Goal: Task Accomplishment & Management: Manage account settings

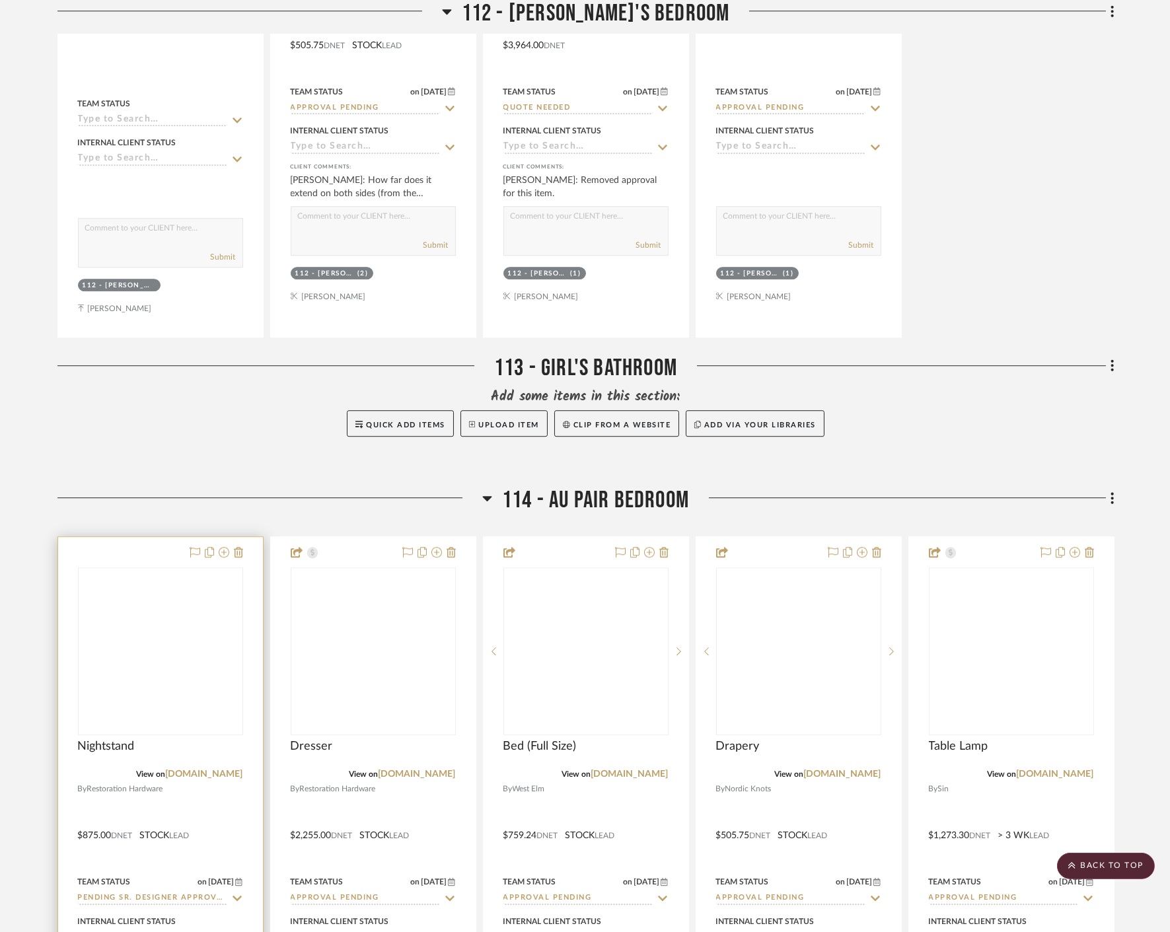
scroll to position [8004, 0]
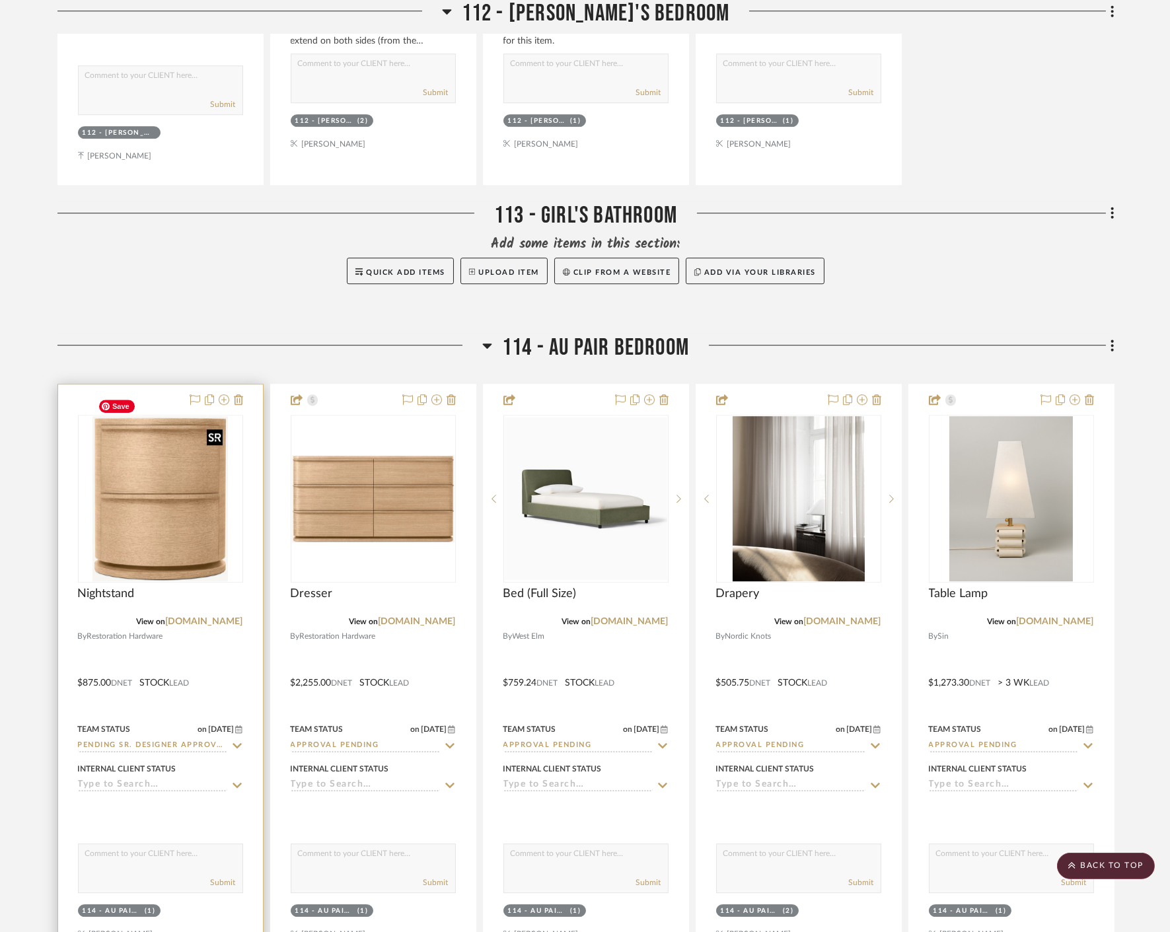
click at [0, 0] on img at bounding box center [0, 0] width 0 height 0
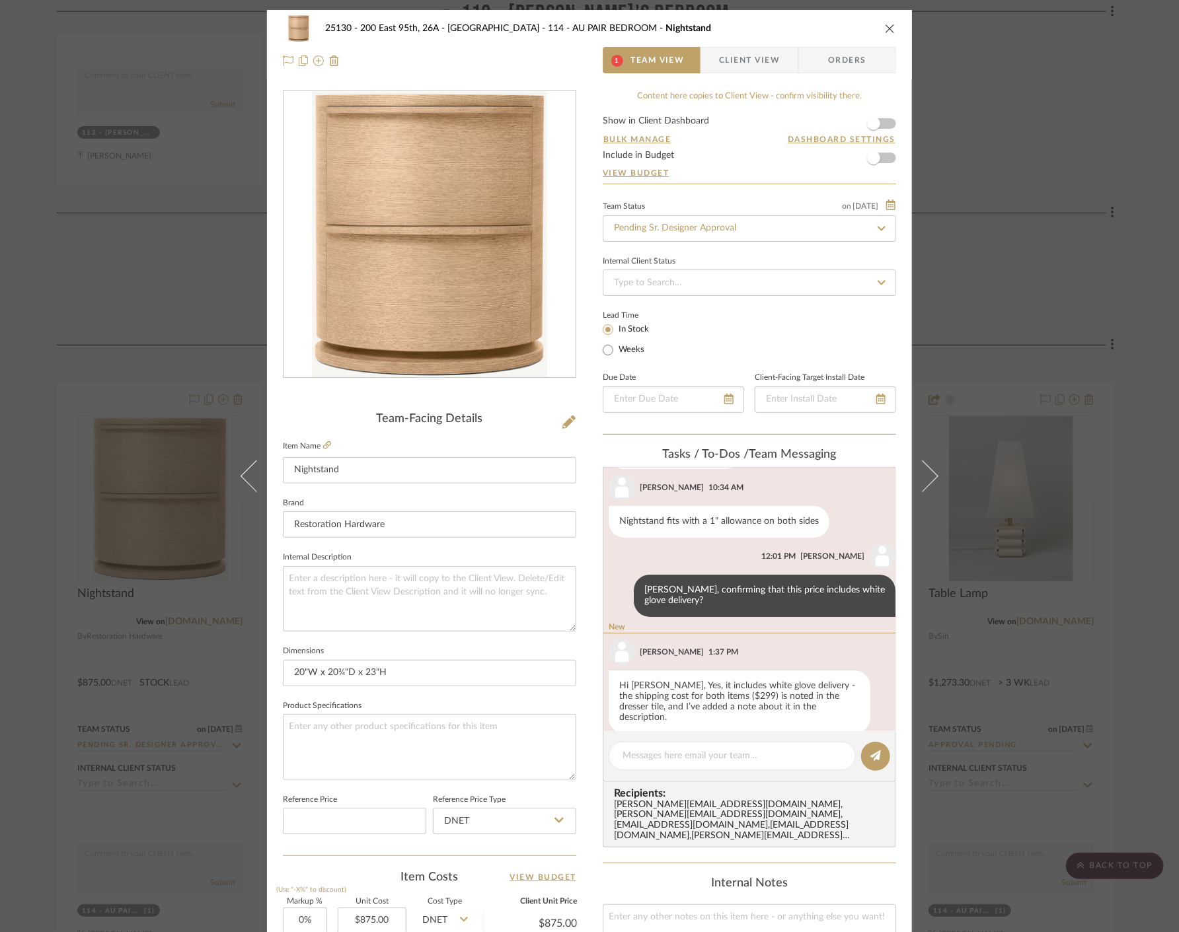
scroll to position [100, 0]
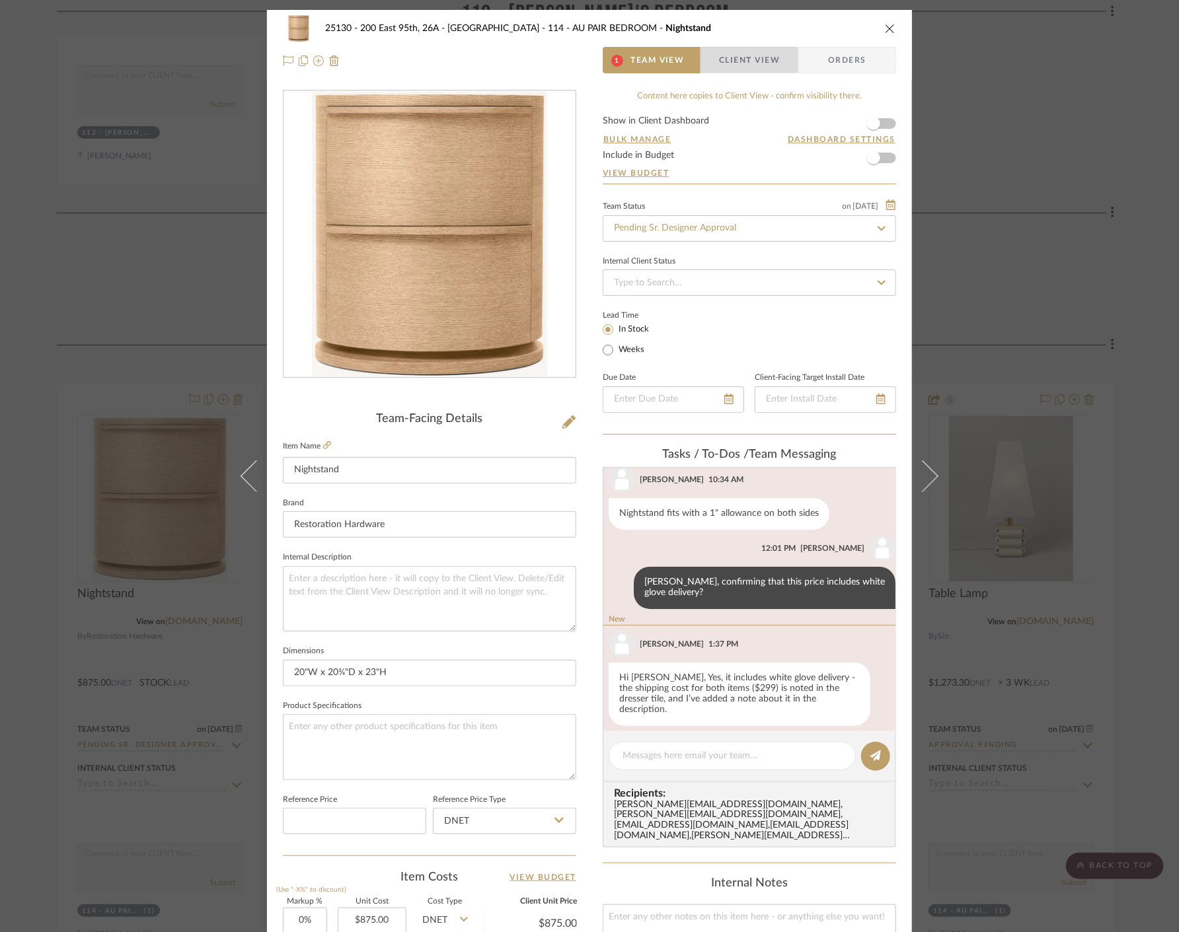
click at [744, 60] on span "Client View" at bounding box center [749, 60] width 61 height 26
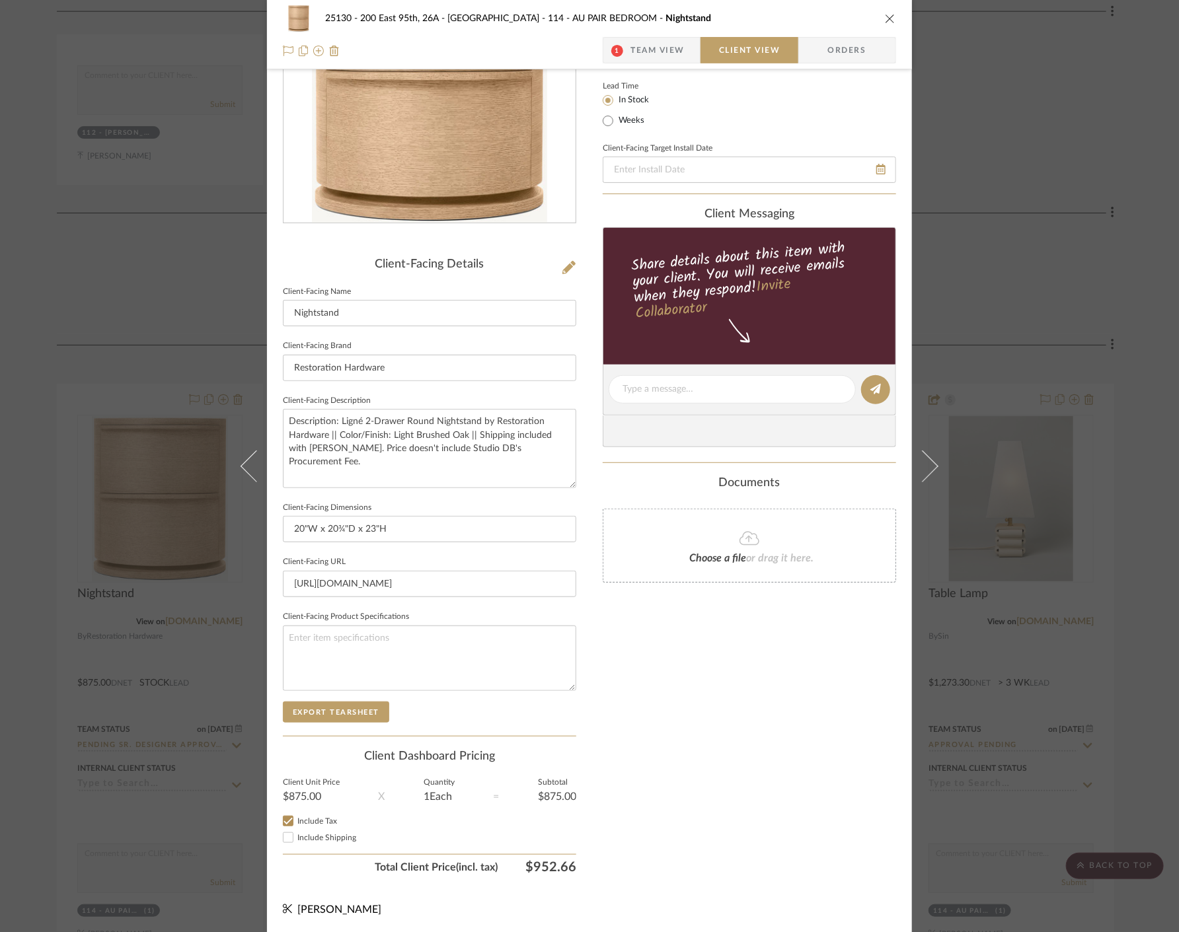
scroll to position [0, 0]
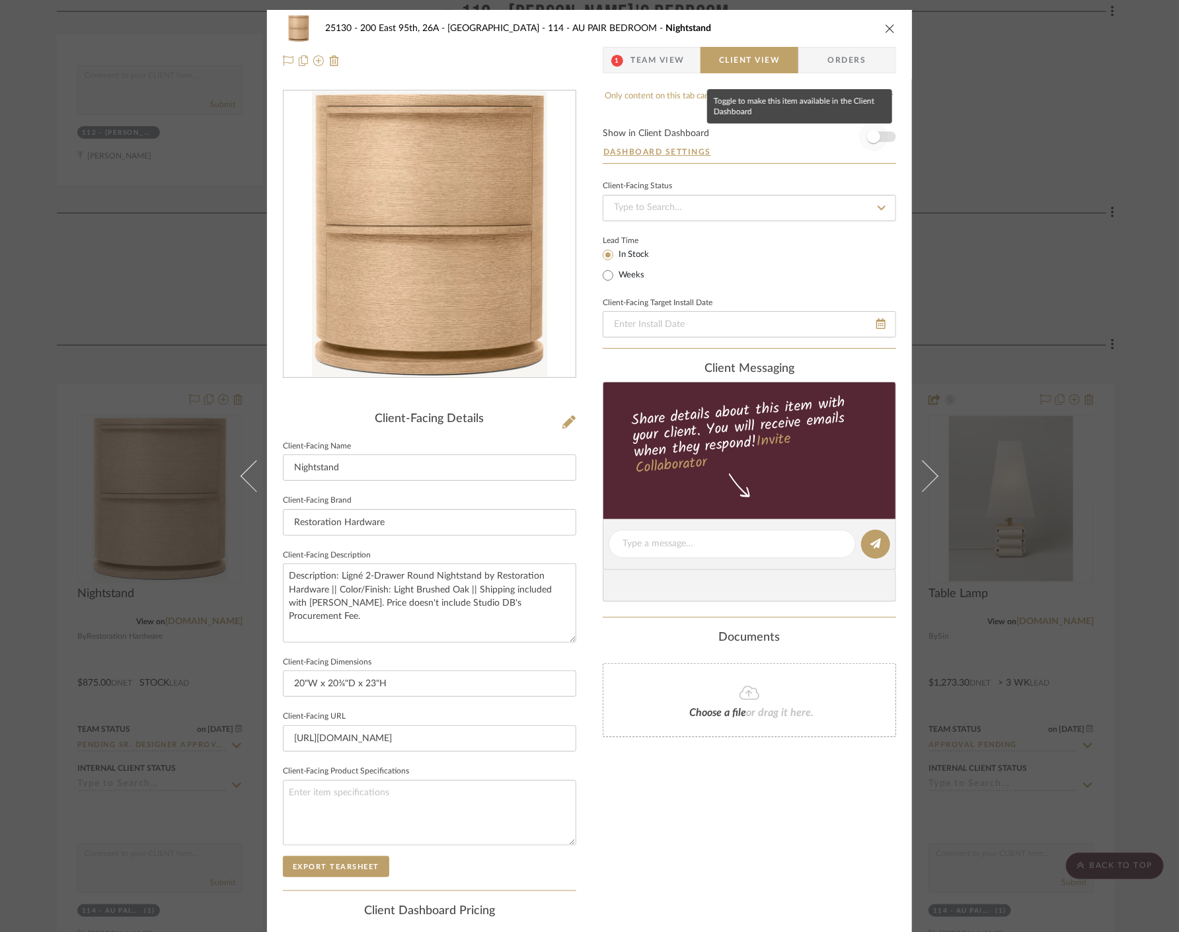
click at [870, 133] on span "button" at bounding box center [873, 136] width 13 height 13
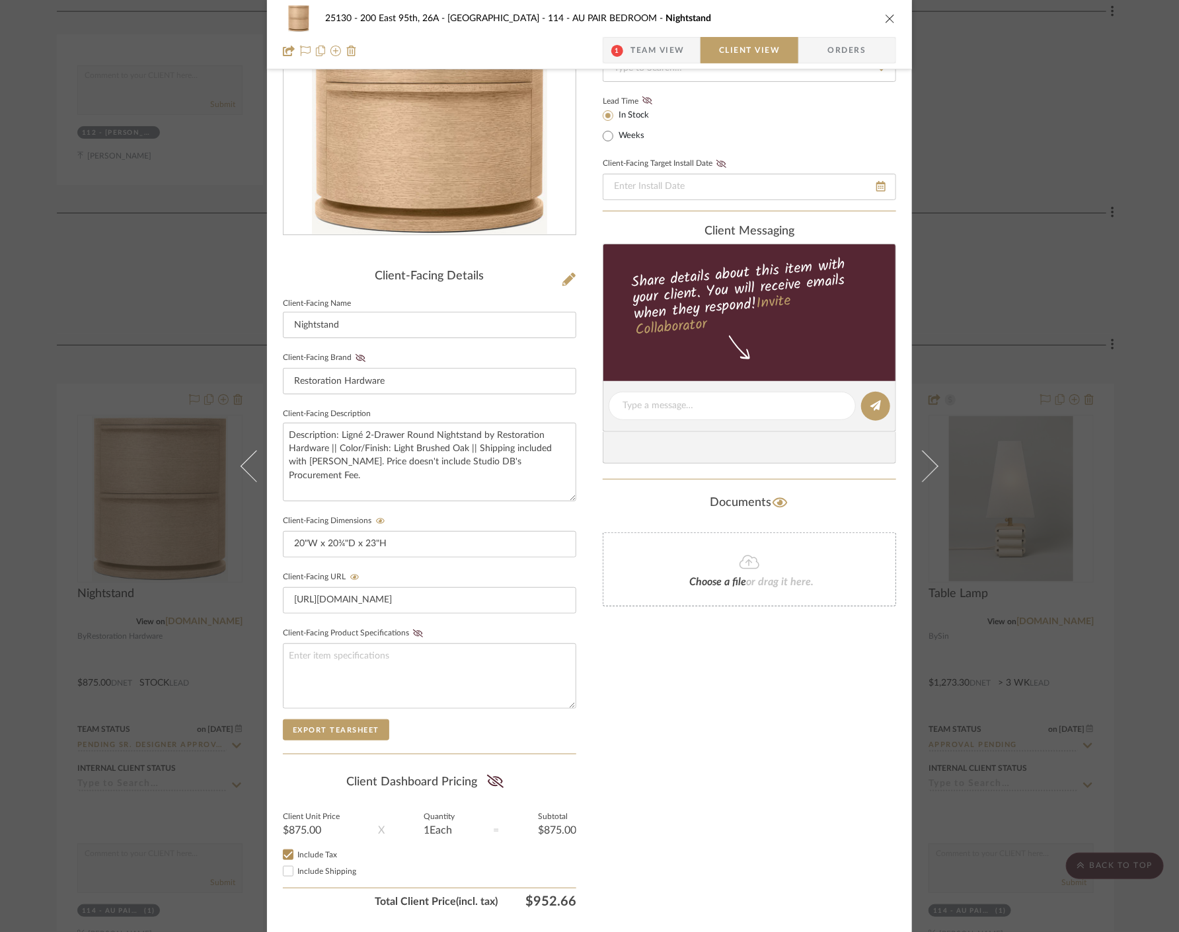
scroll to position [178, 0]
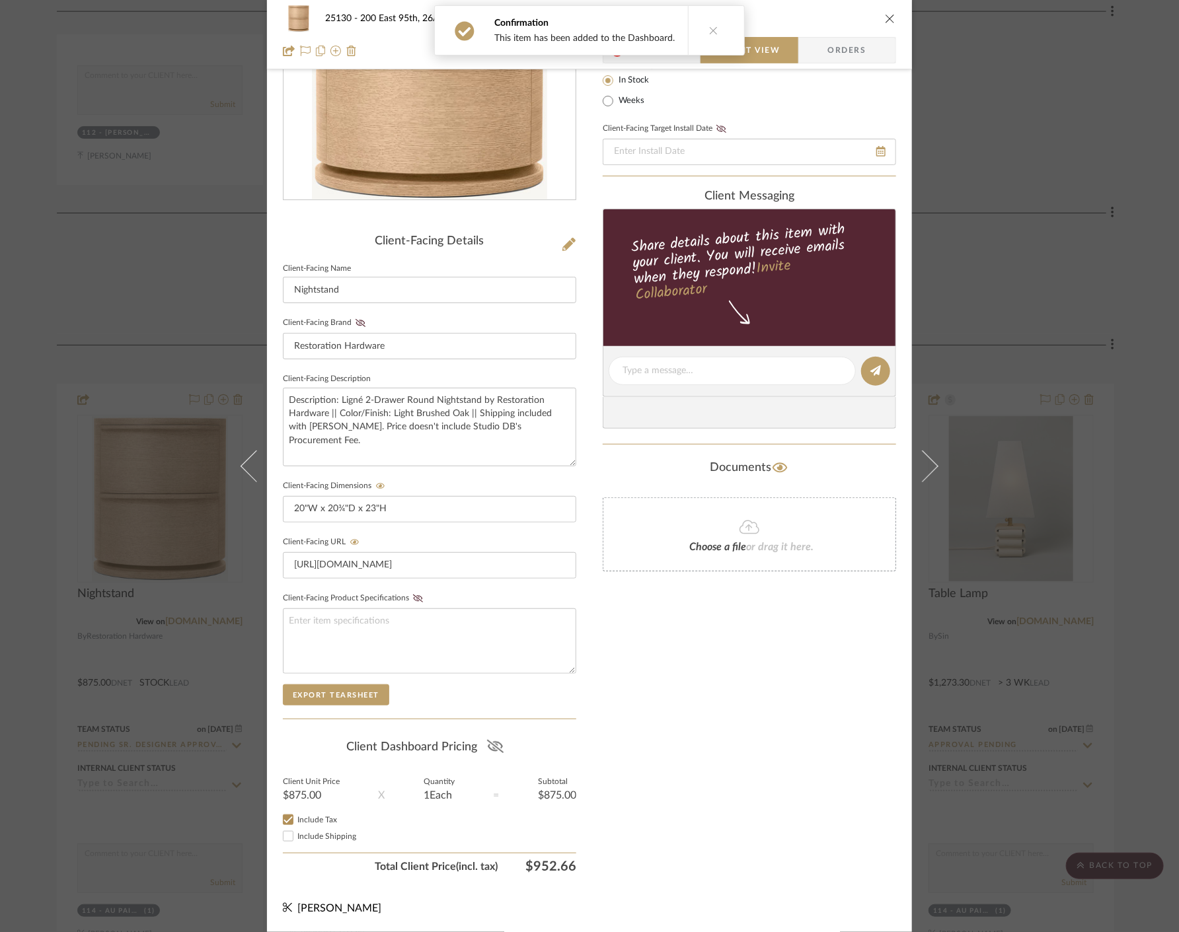
click at [492, 738] on fa-icon at bounding box center [495, 748] width 17 height 20
click at [1056, 225] on div "25130 - 200 East 95th, 26A - Kosheleva 114 - AU PAIR BEDROOM Nightstand 1 Team …" at bounding box center [589, 466] width 1179 height 932
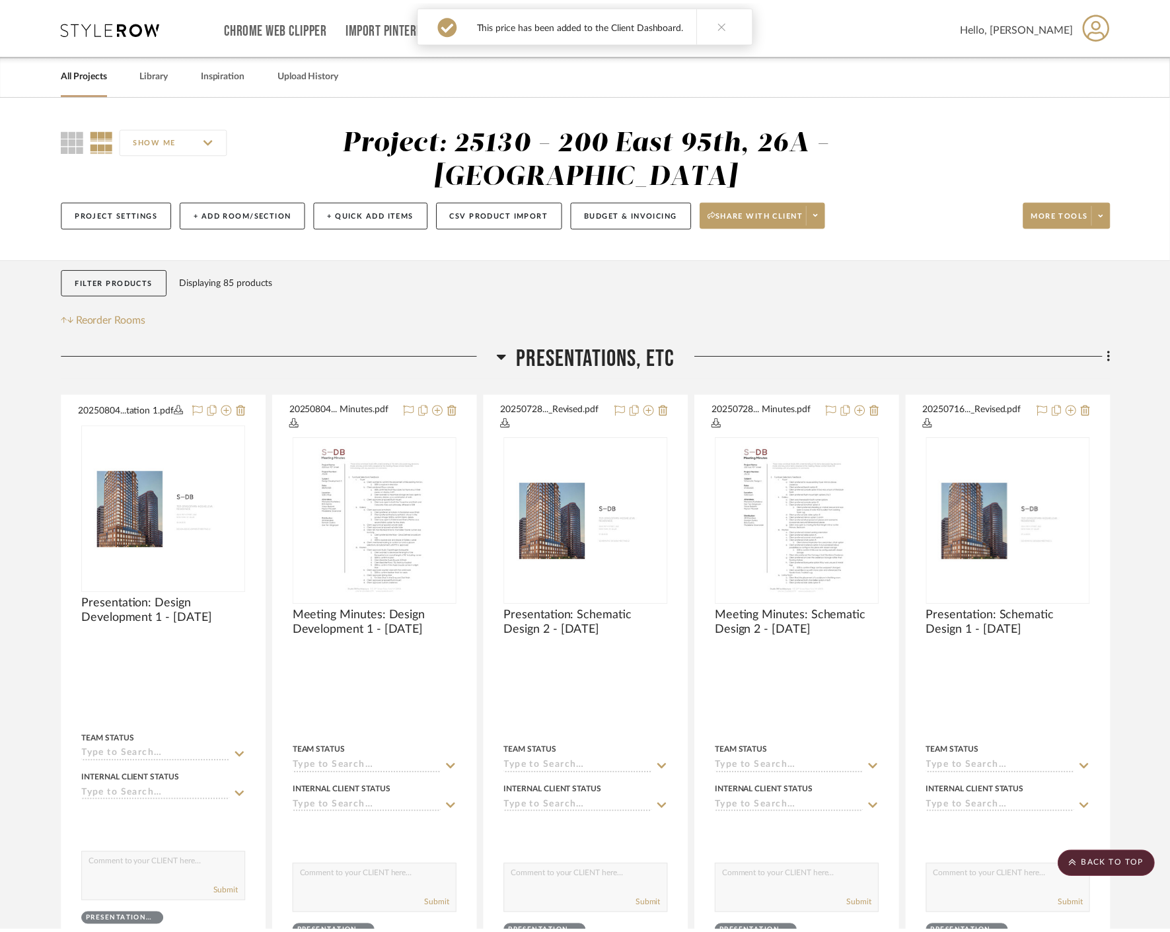
scroll to position [8004, 0]
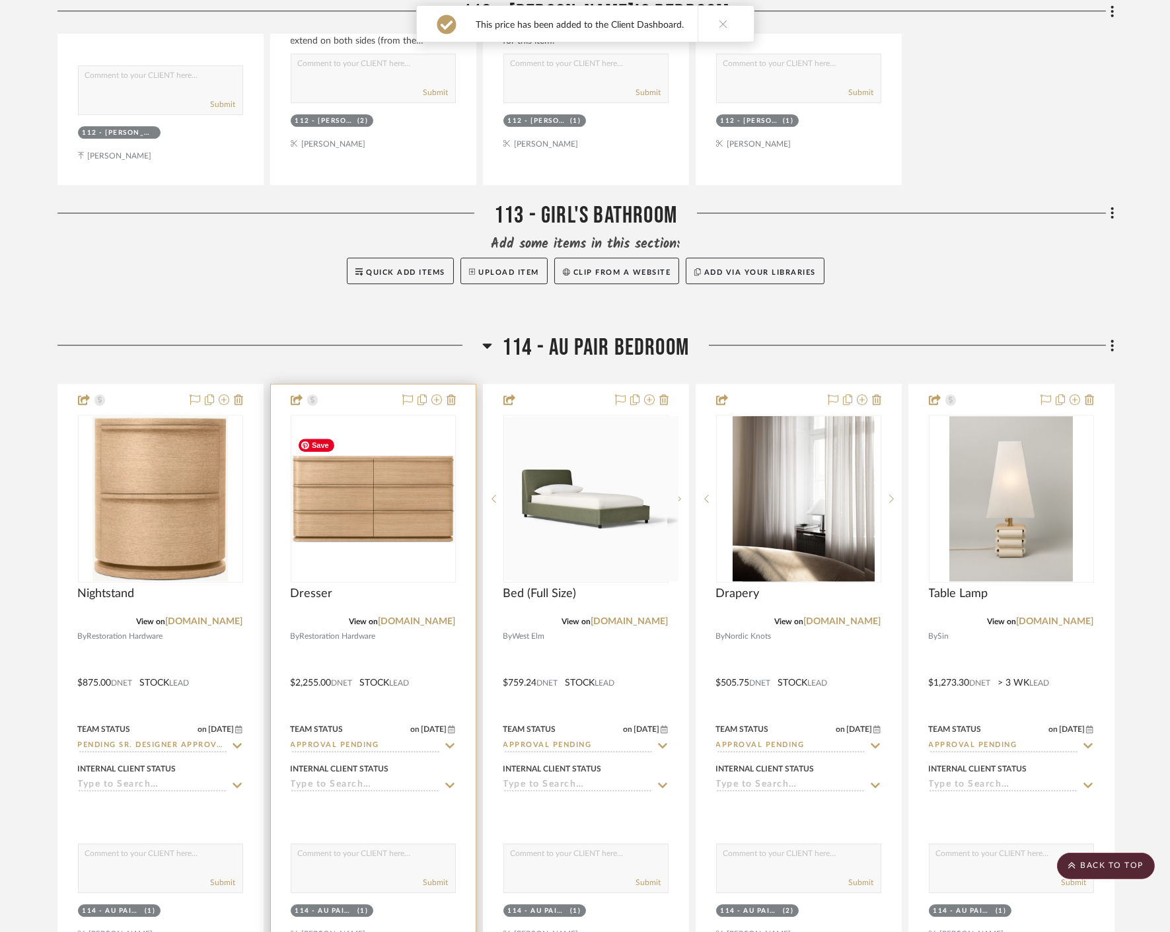
click at [395, 474] on img "0" at bounding box center [373, 499] width 163 height 88
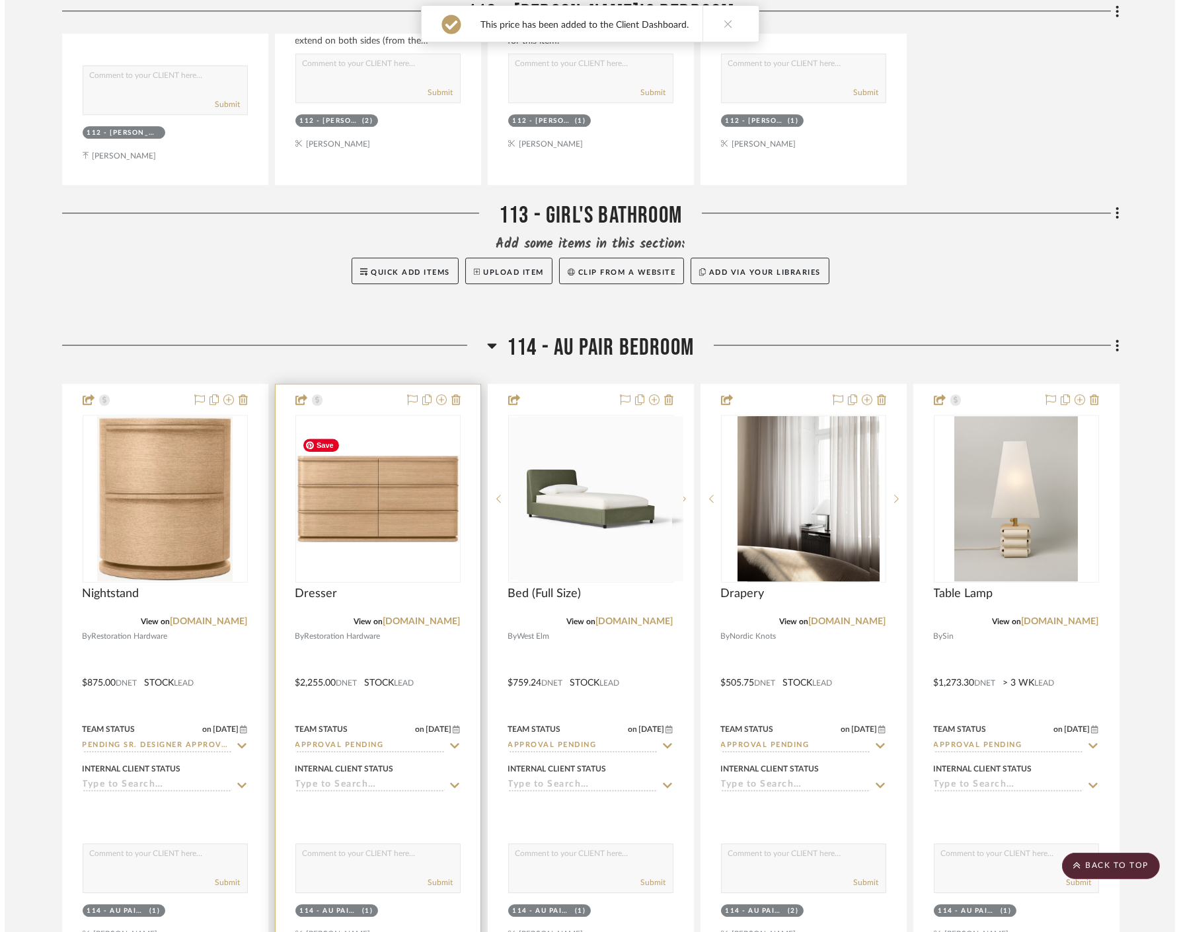
scroll to position [0, 0]
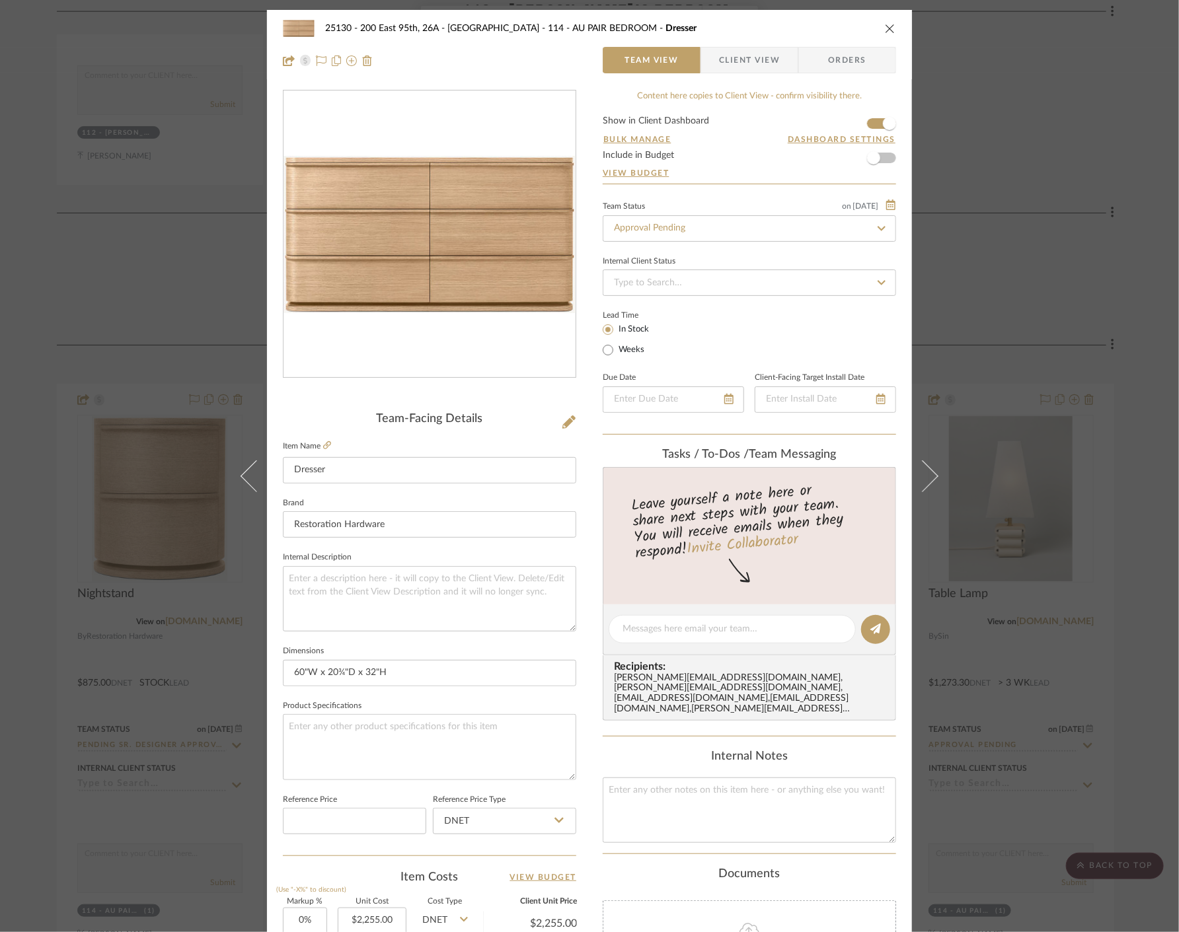
click at [725, 57] on span "Client View" at bounding box center [749, 60] width 61 height 26
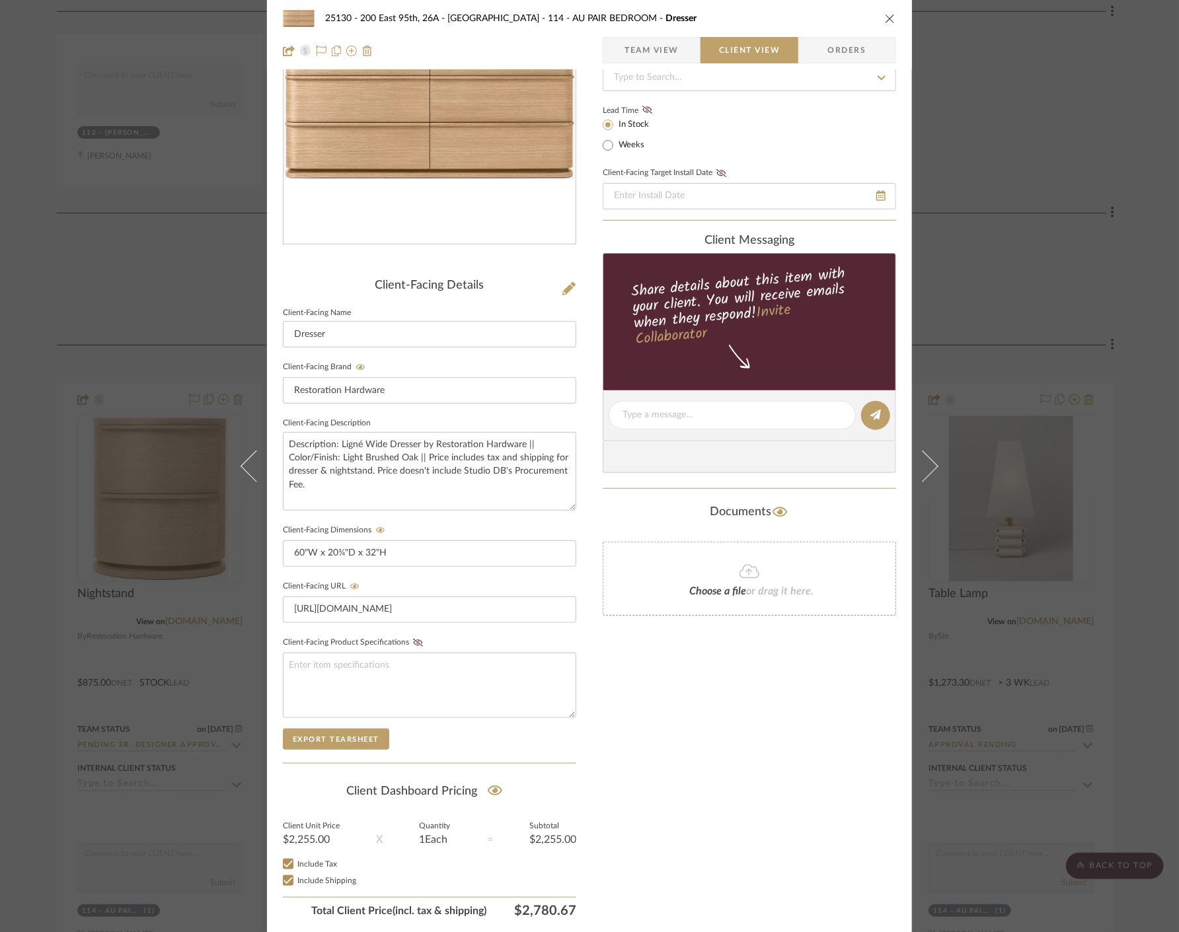
scroll to position [178, 0]
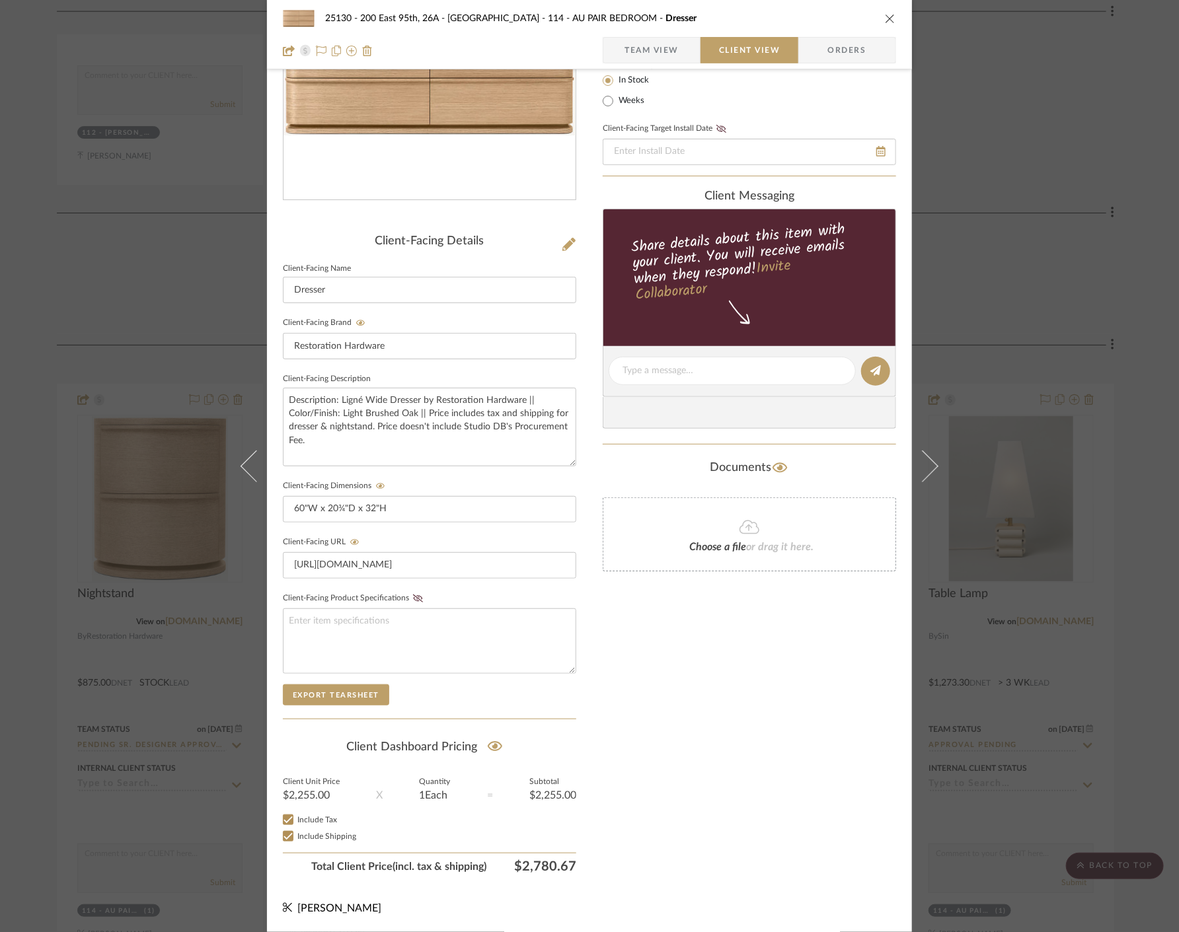
click at [1045, 122] on div "25130 - 200 East 95th, 26A - Kosheleva 114 - AU PAIR BEDROOM Dresser Team View …" at bounding box center [589, 466] width 1179 height 932
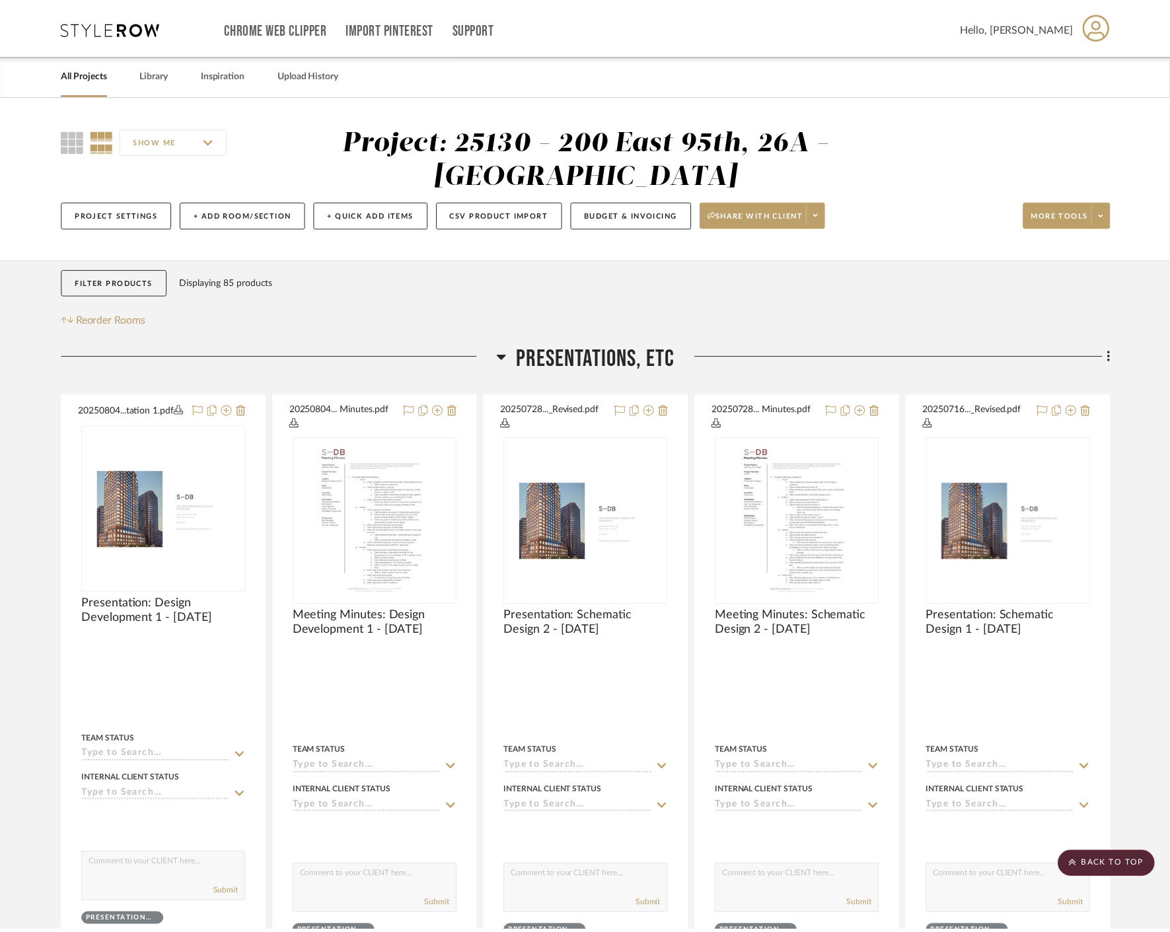
scroll to position [8004, 0]
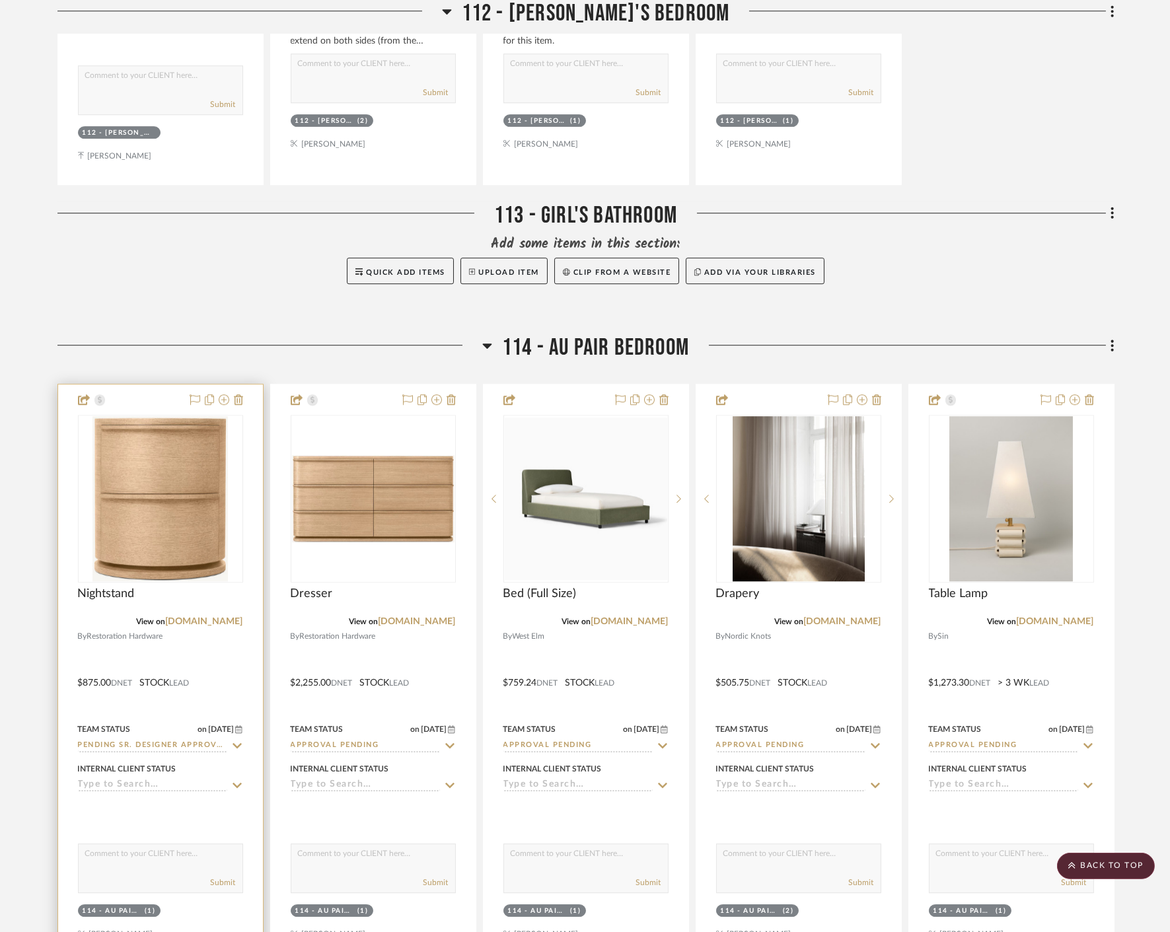
click at [239, 741] on icon at bounding box center [237, 746] width 12 height 11
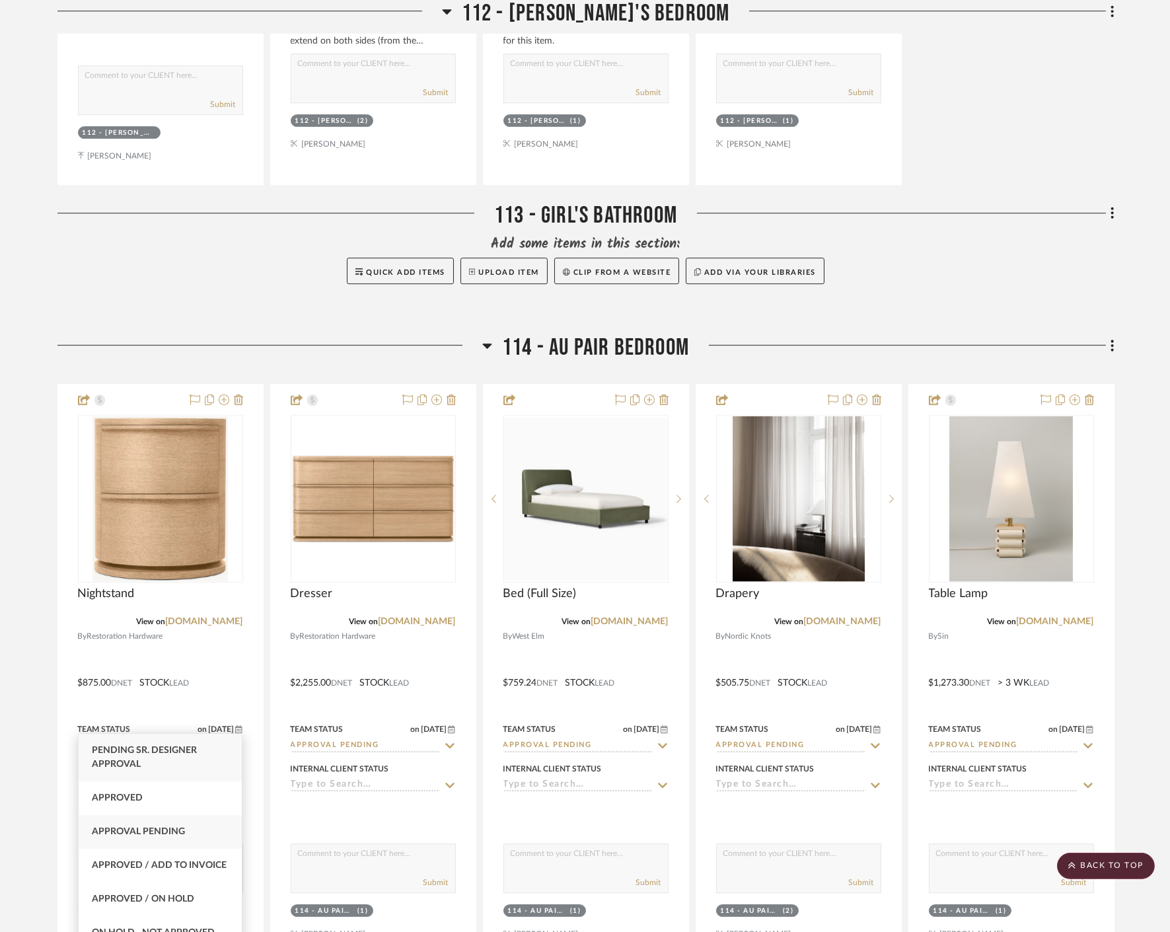
type input "appro"
click at [147, 834] on span "Approval Pending" at bounding box center [138, 831] width 93 height 9
type input "[DATE]"
type input "Approval Pending"
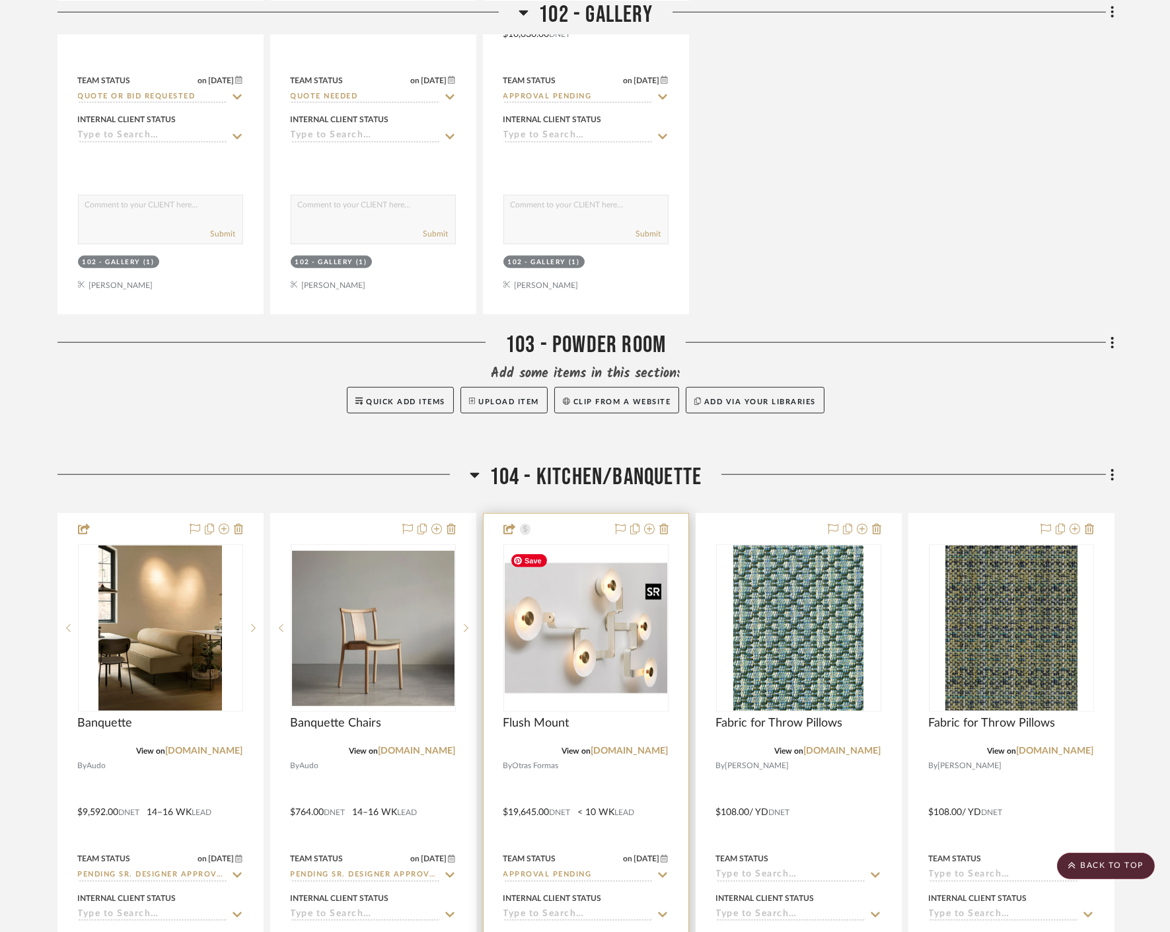
scroll to position [2349, 0]
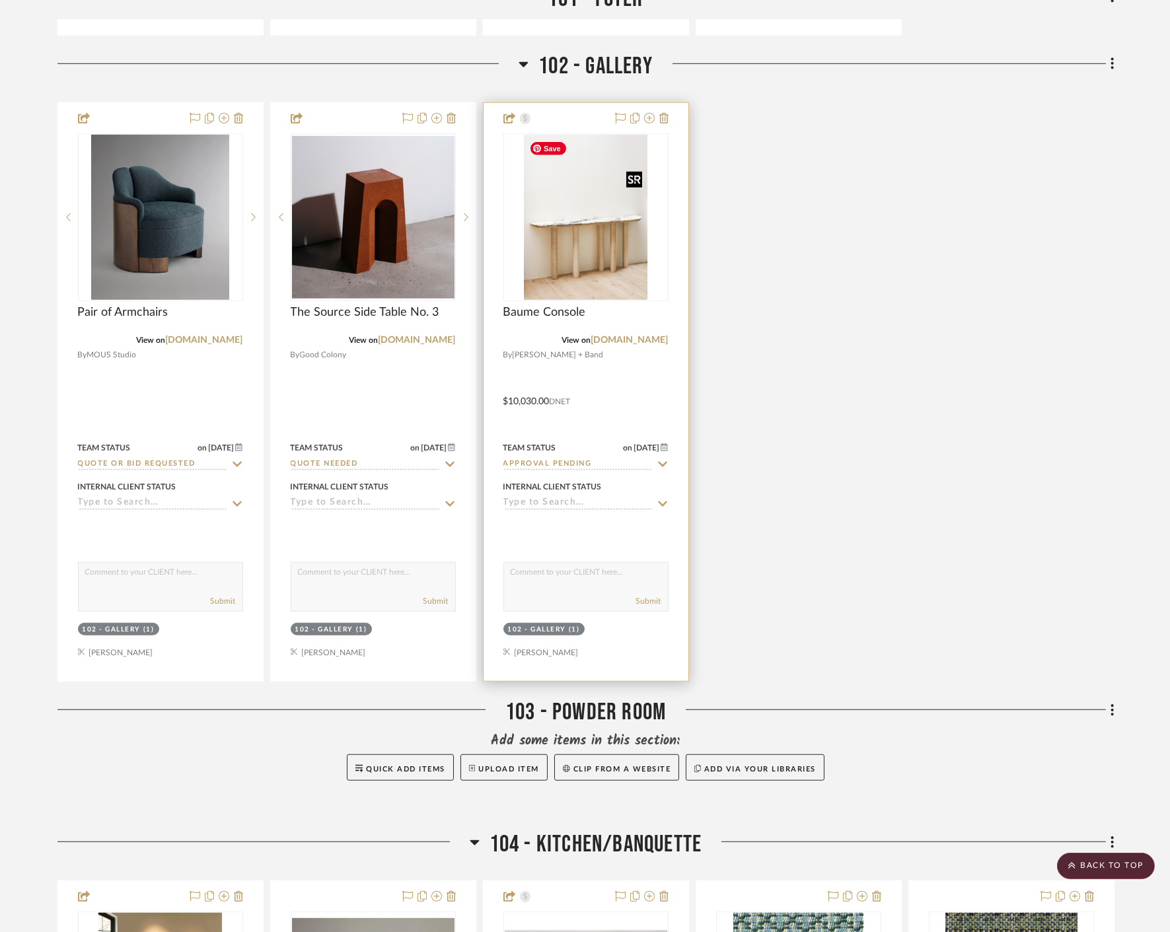
click at [584, 247] on img "0" at bounding box center [586, 217] width 124 height 165
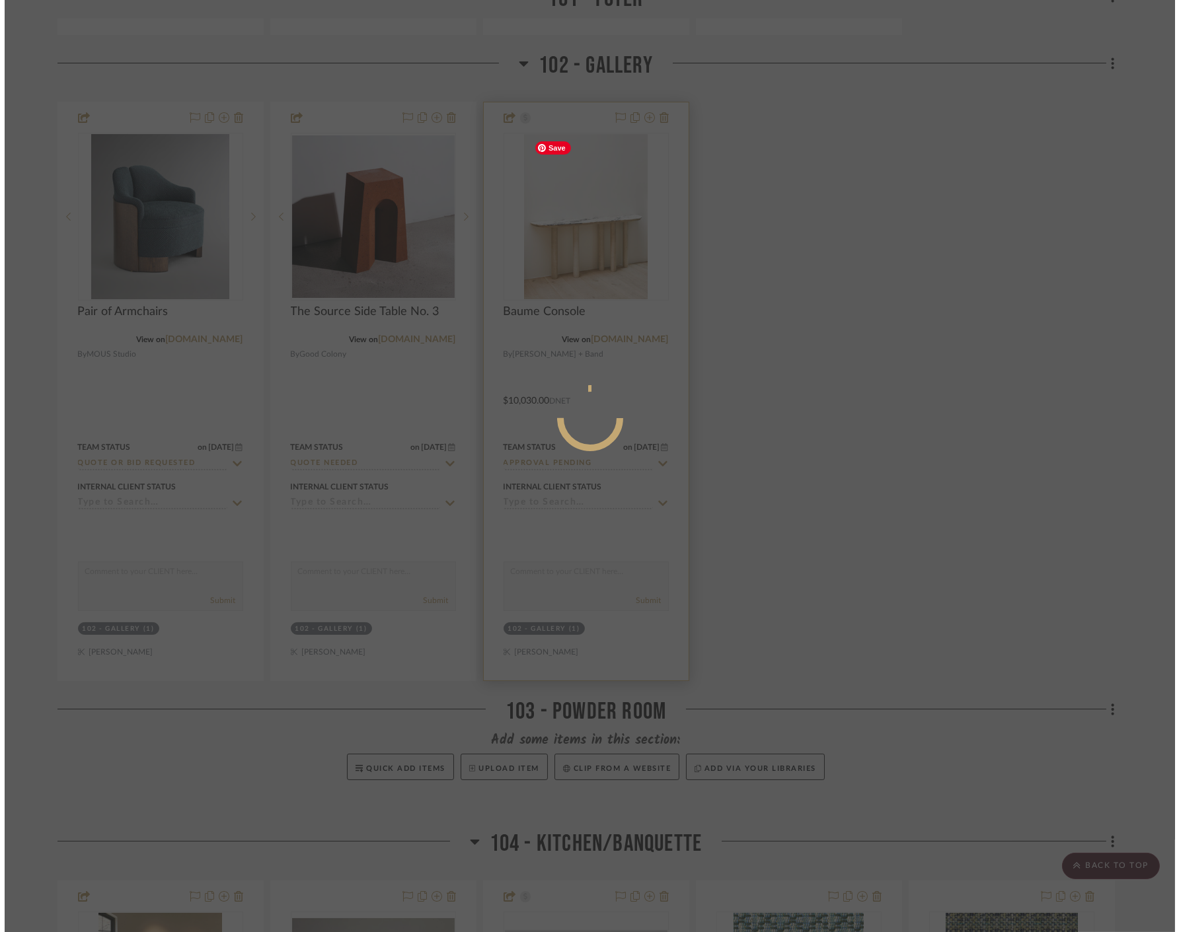
scroll to position [0, 0]
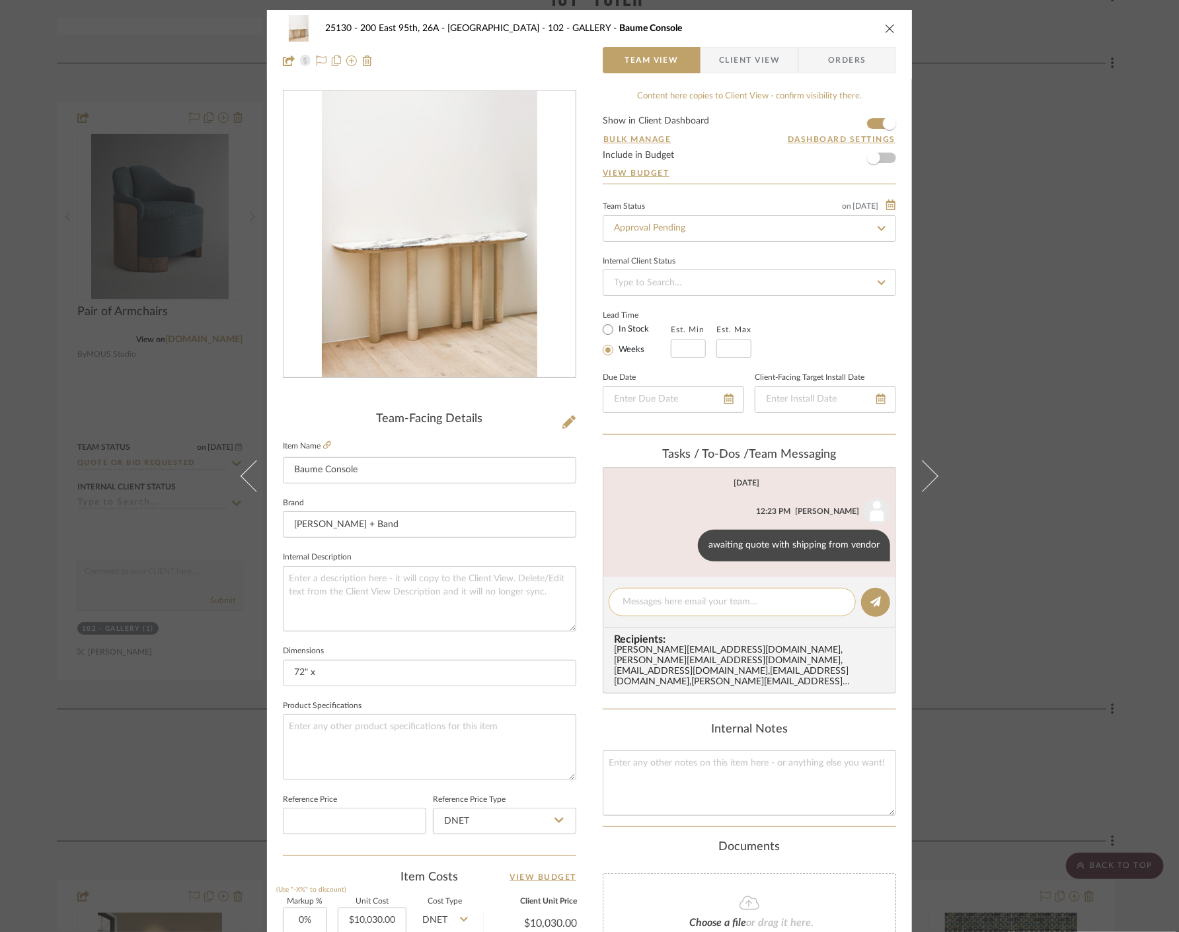
click at [692, 604] on textarea at bounding box center [732, 602] width 219 height 14
type textarea "H"
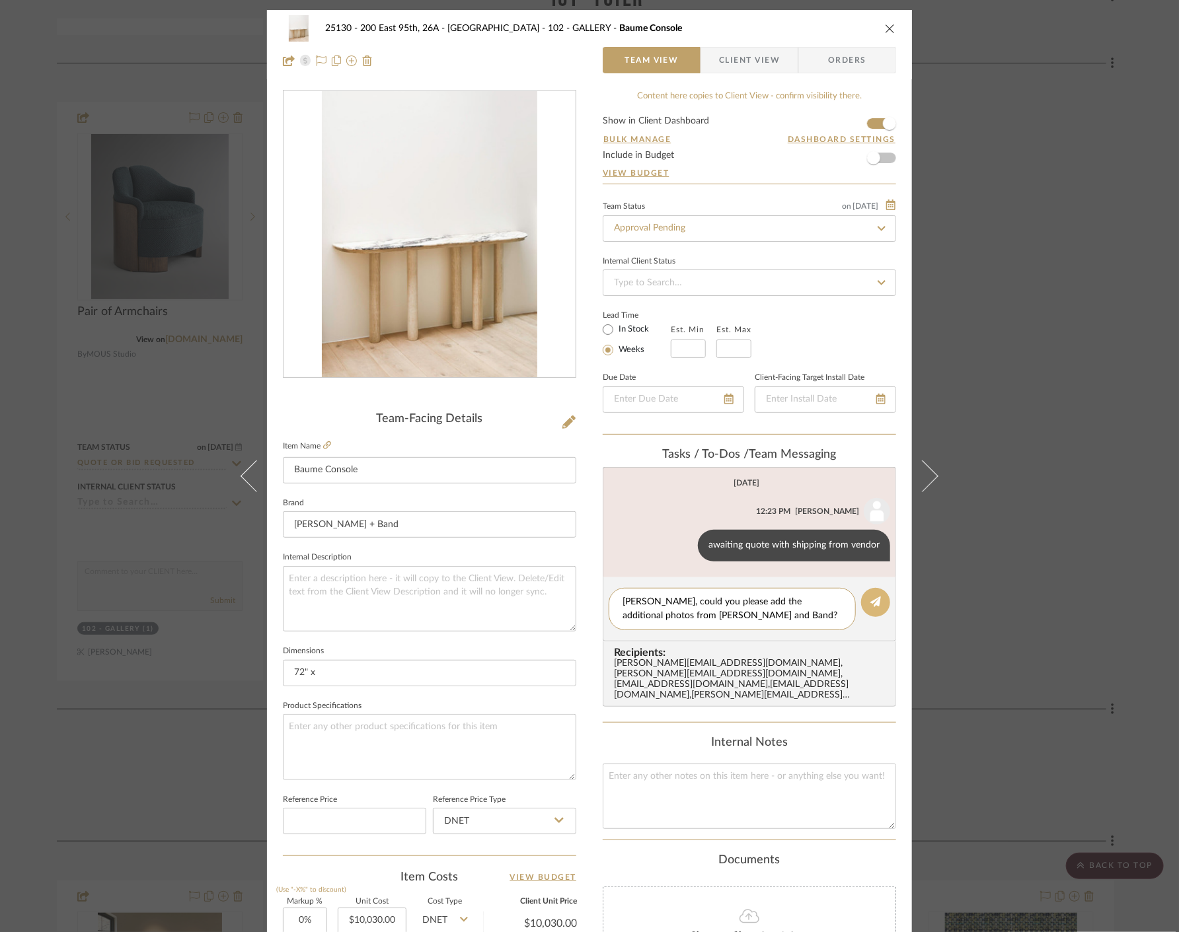
type textarea "[PERSON_NAME], could you please add the additional photos from [PERSON_NAME] an…"
click at [880, 602] on button at bounding box center [875, 602] width 29 height 29
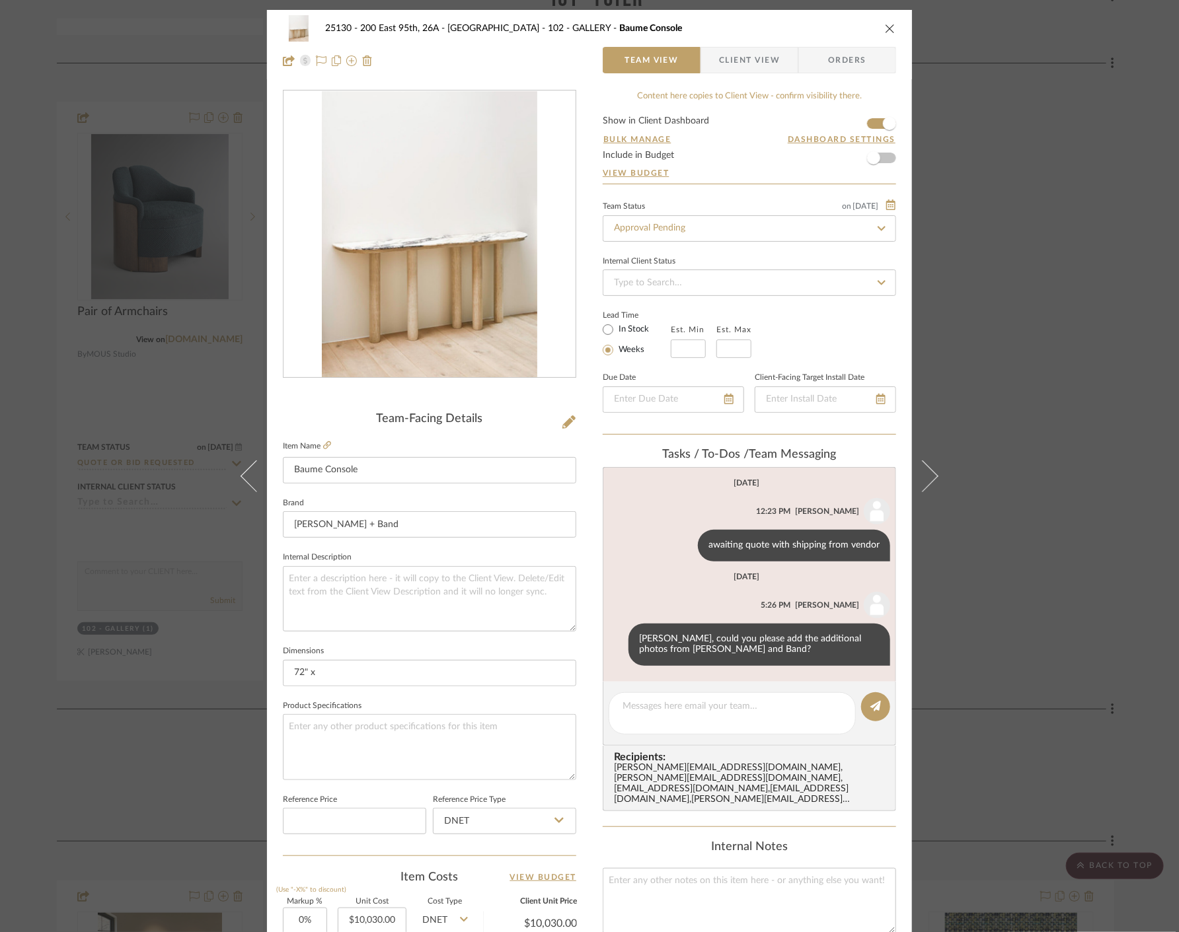
drag, startPoint x: 1095, startPoint y: 186, endPoint x: 1081, endPoint y: 190, distance: 14.9
click at [1091, 188] on div "25130 - 200 East 95th, 26A - Kosheleva 102 - GALLERY Baume Console Team View Cl…" at bounding box center [589, 466] width 1179 height 932
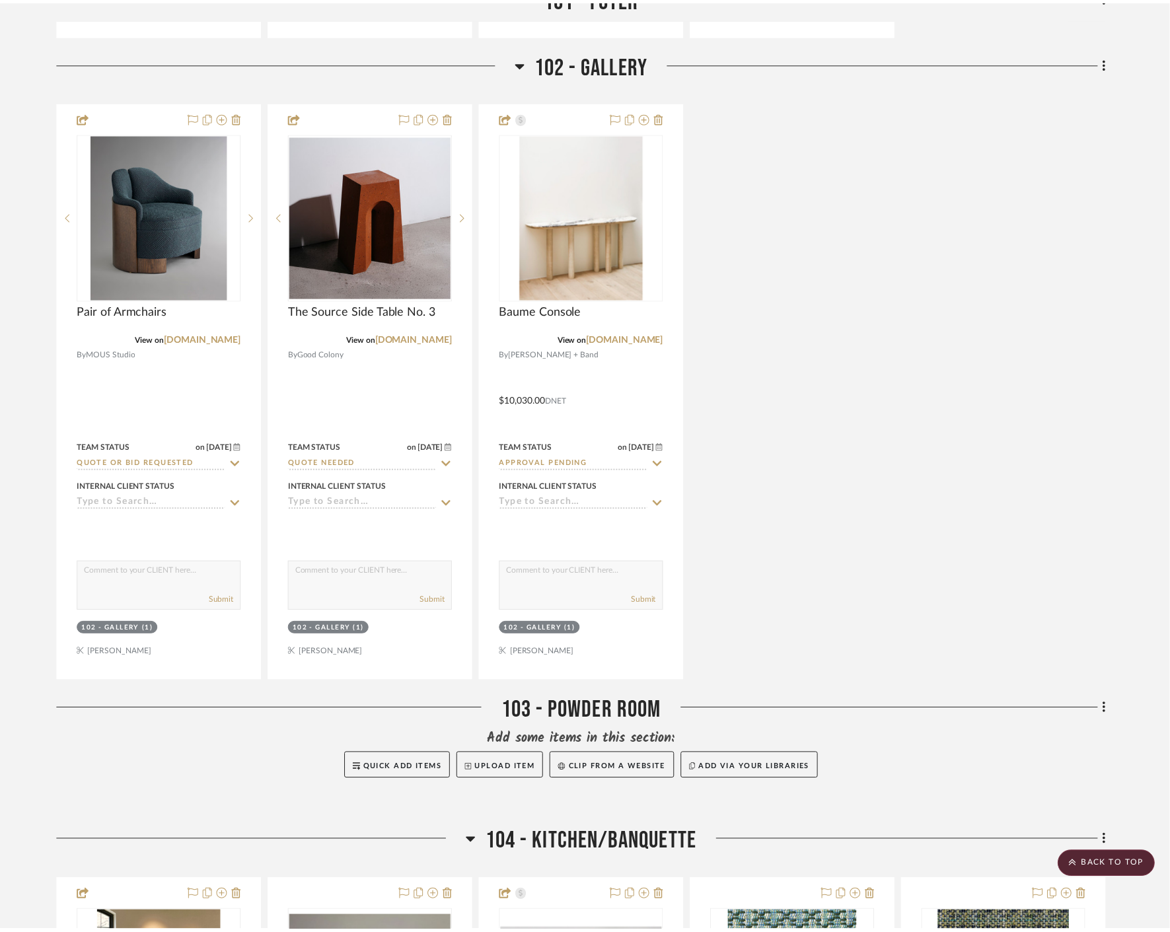
scroll to position [2349, 0]
